Goal: Transaction & Acquisition: Purchase product/service

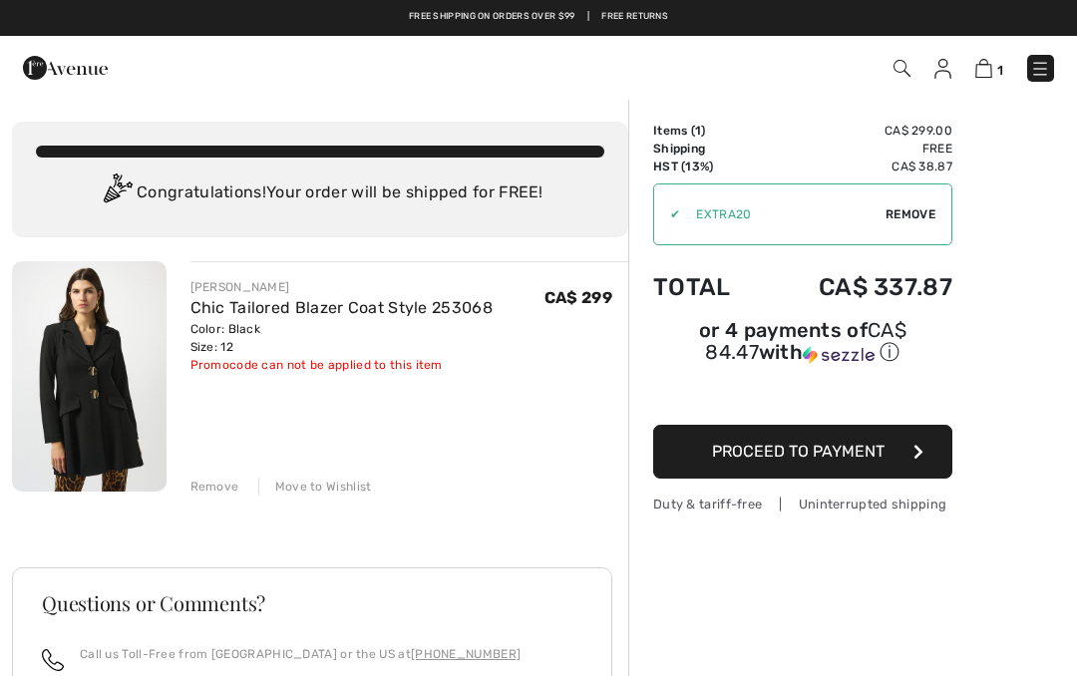
click at [726, 460] on span "Proceed to Payment" at bounding box center [798, 451] width 172 height 19
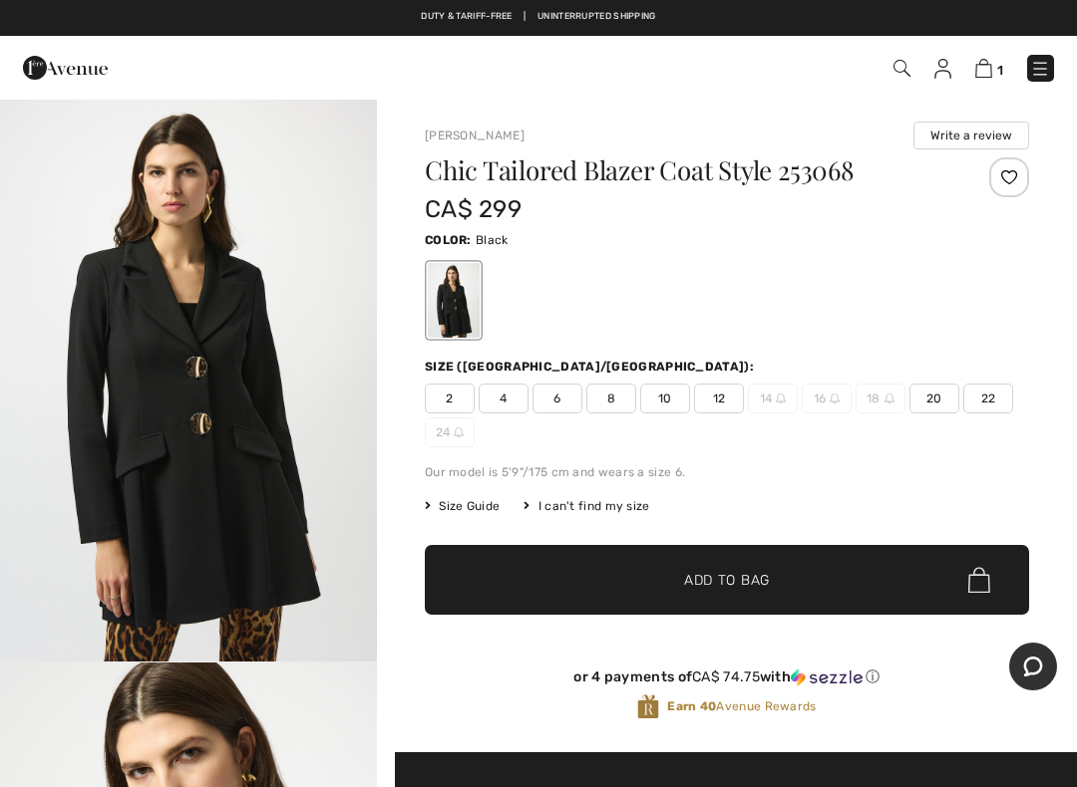
click at [994, 52] on div "1 Checkout" at bounding box center [759, 68] width 619 height 41
click at [987, 68] on img at bounding box center [983, 68] width 17 height 19
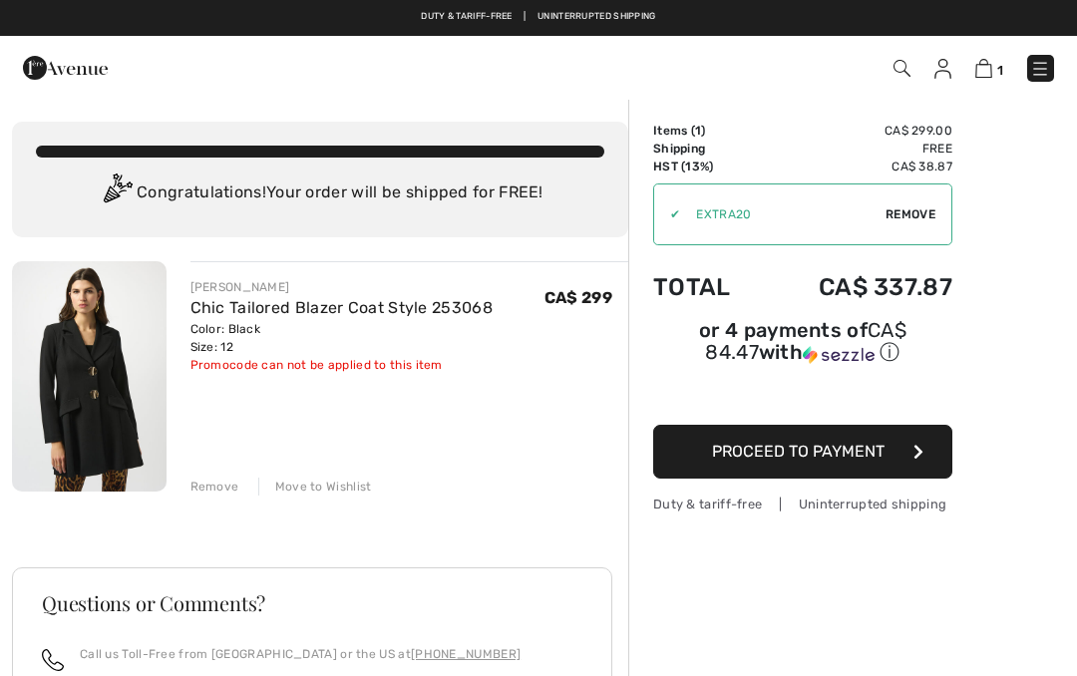
click at [927, 221] on span "Remove" at bounding box center [910, 214] width 50 height 18
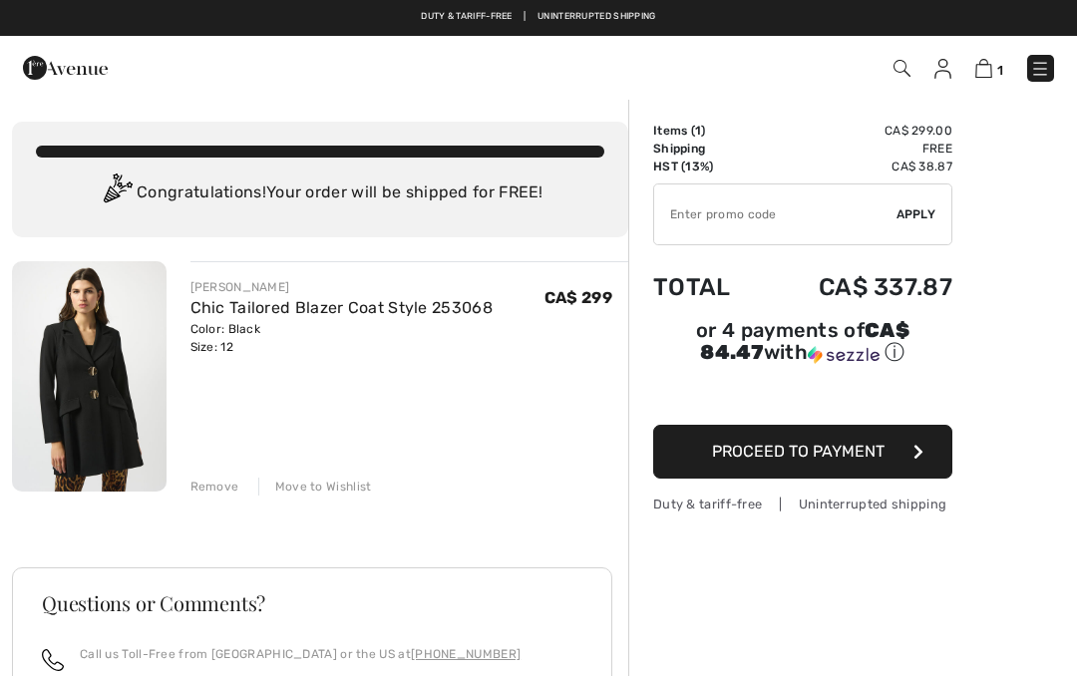
click at [806, 219] on input "TEXT" at bounding box center [775, 214] width 242 height 60
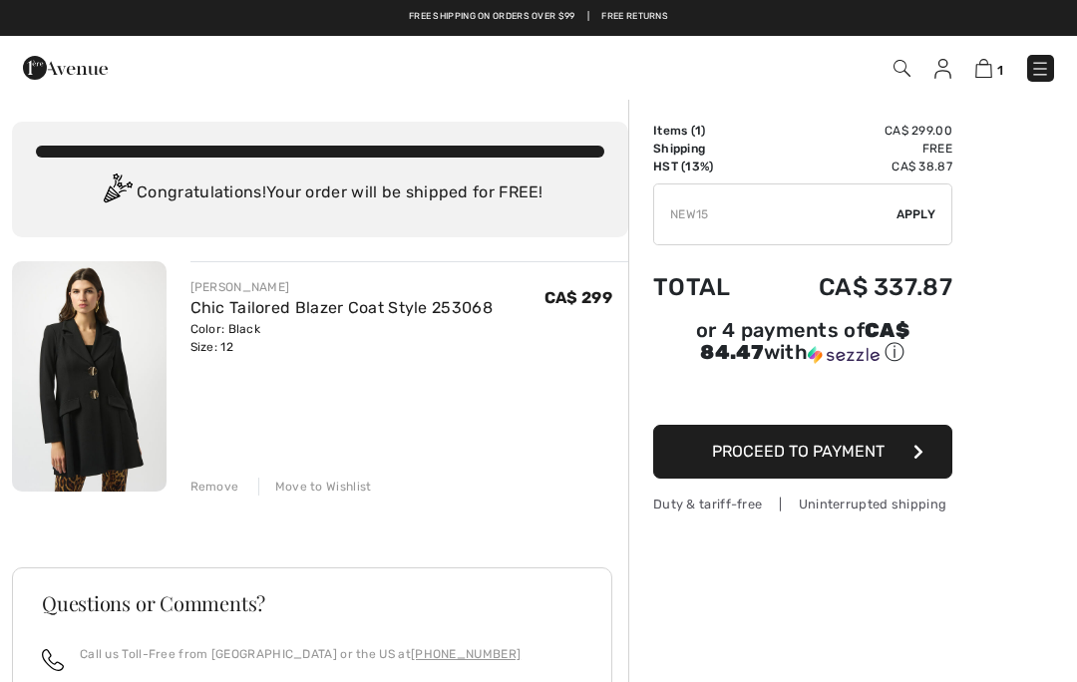
type input "NEW15"
click at [918, 223] on div "✔ Apply Remove" at bounding box center [802, 214] width 299 height 62
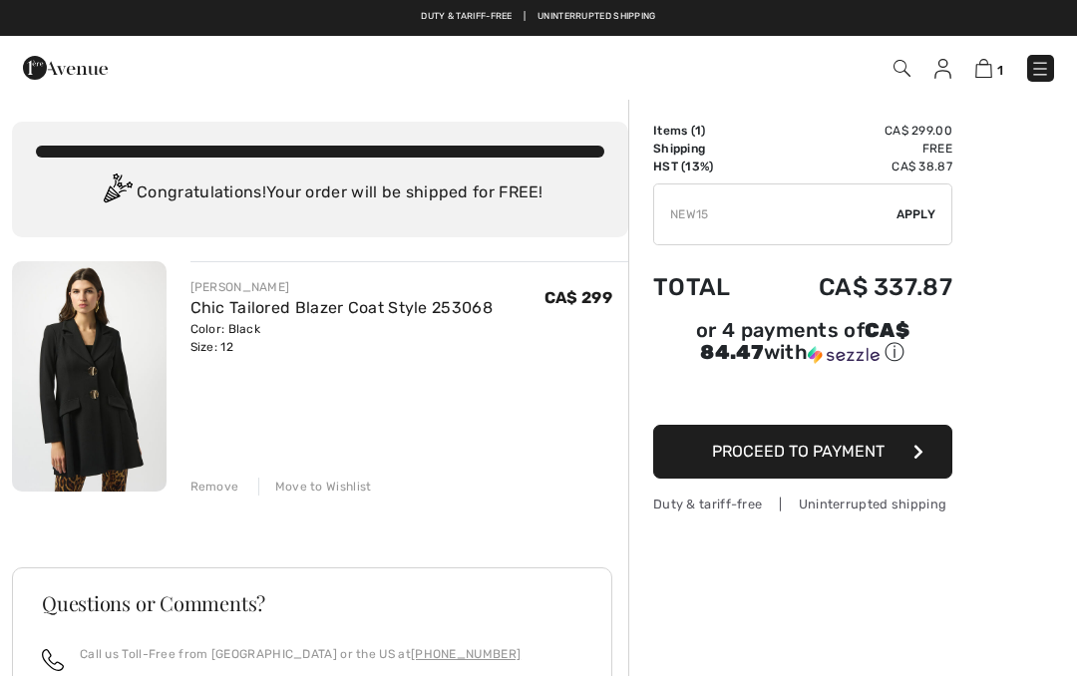
click at [922, 211] on span "Apply" at bounding box center [916, 214] width 40 height 18
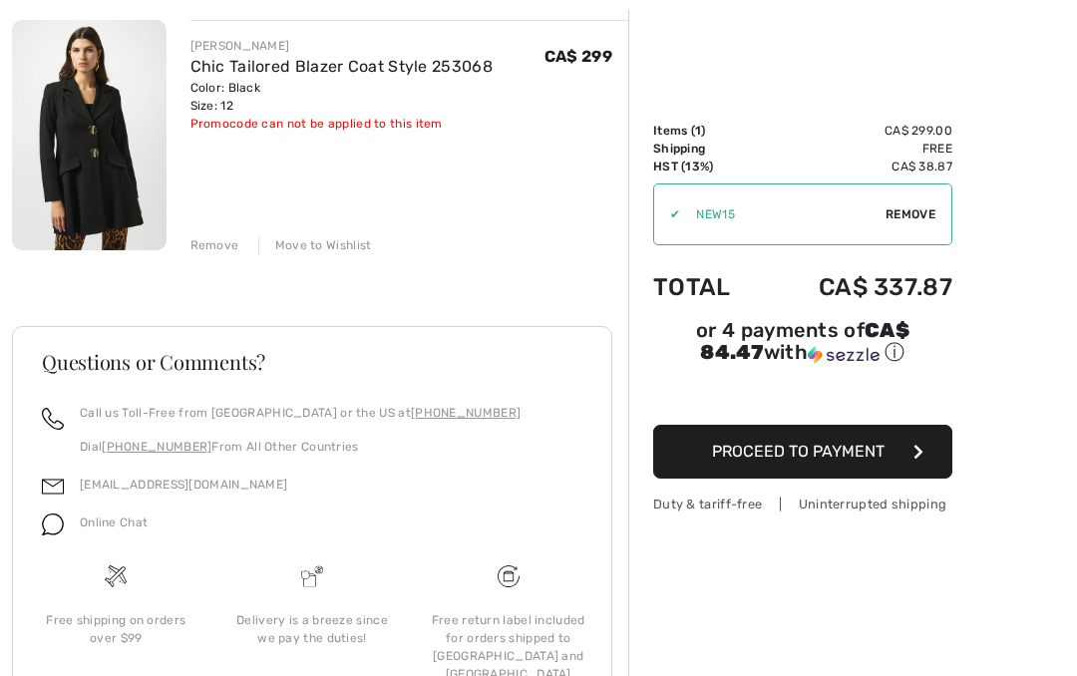
scroll to position [246, 0]
